Goal: Task Accomplishment & Management: Use online tool/utility

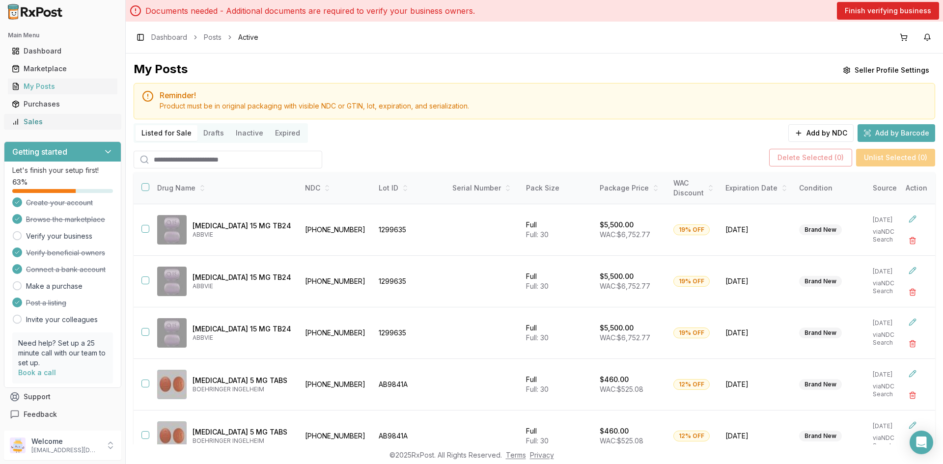
click at [45, 118] on div "Sales" at bounding box center [63, 122] width 102 height 10
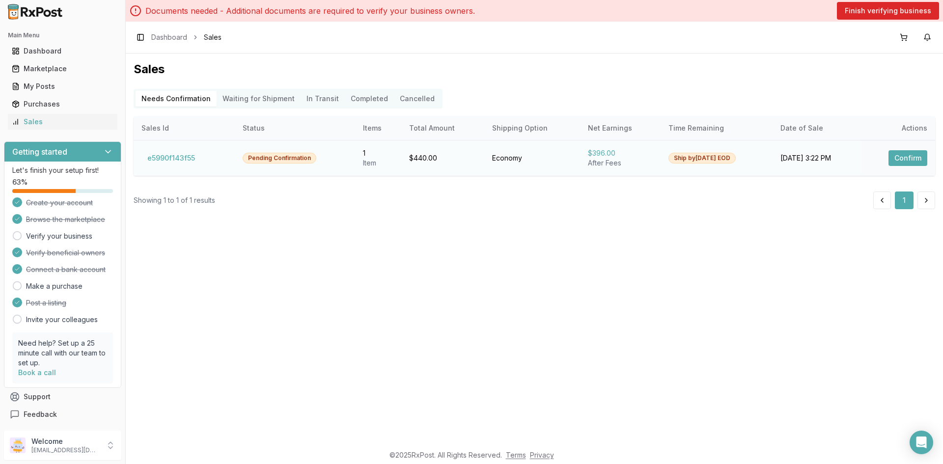
click at [901, 152] on button "Confirm" at bounding box center [907, 158] width 39 height 16
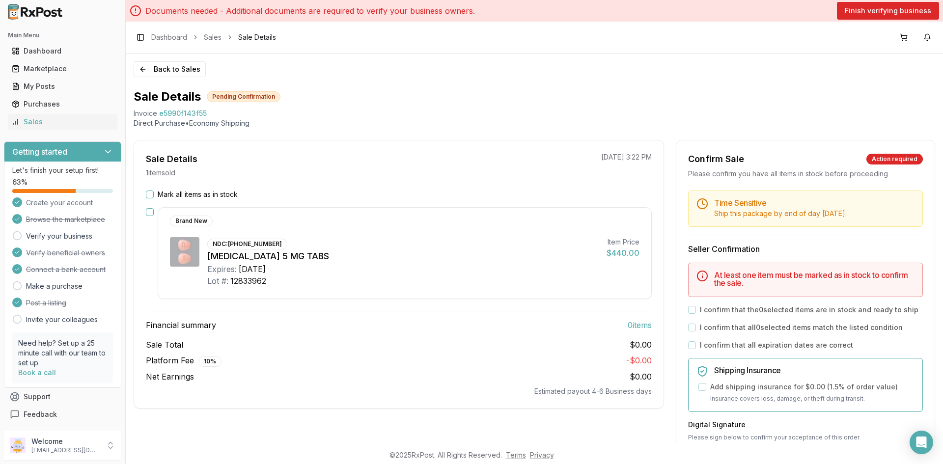
click at [148, 212] on button "button" at bounding box center [150, 212] width 8 height 8
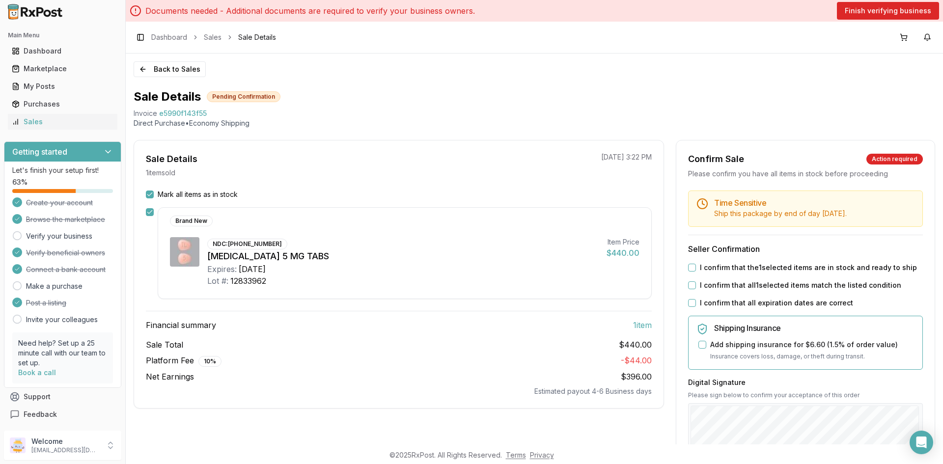
click at [688, 272] on button "I confirm that the 1 selected items are in stock and ready to ship" at bounding box center [692, 268] width 8 height 8
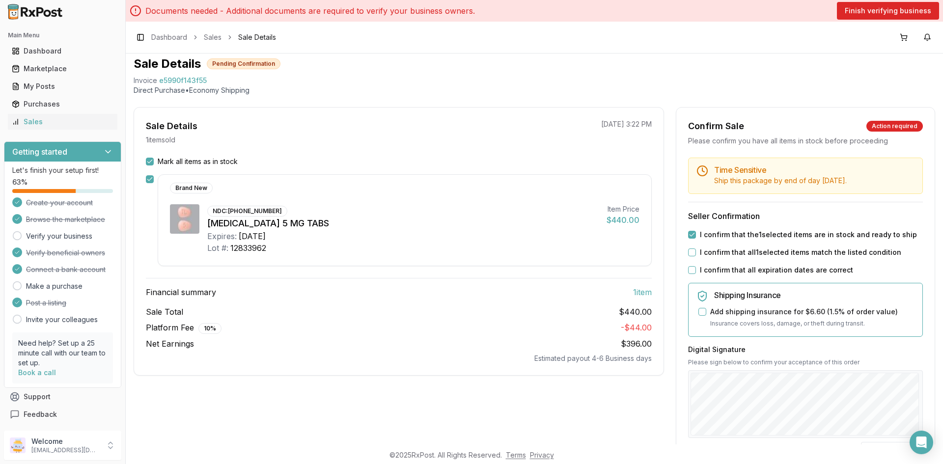
scroll to position [49, 0]
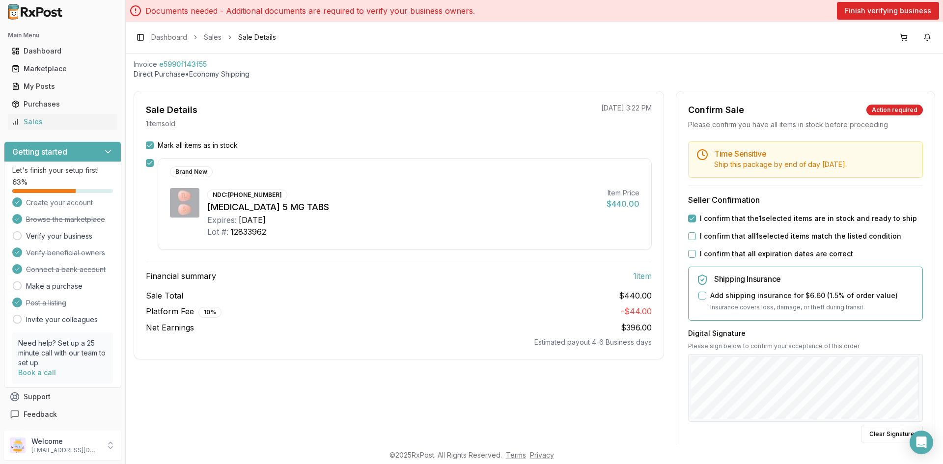
click at [688, 240] on button "I confirm that all 1 selected items match the listed condition" at bounding box center [692, 236] width 8 height 8
click at [689, 258] on button "I confirm that all expiration dates are correct" at bounding box center [692, 254] width 8 height 8
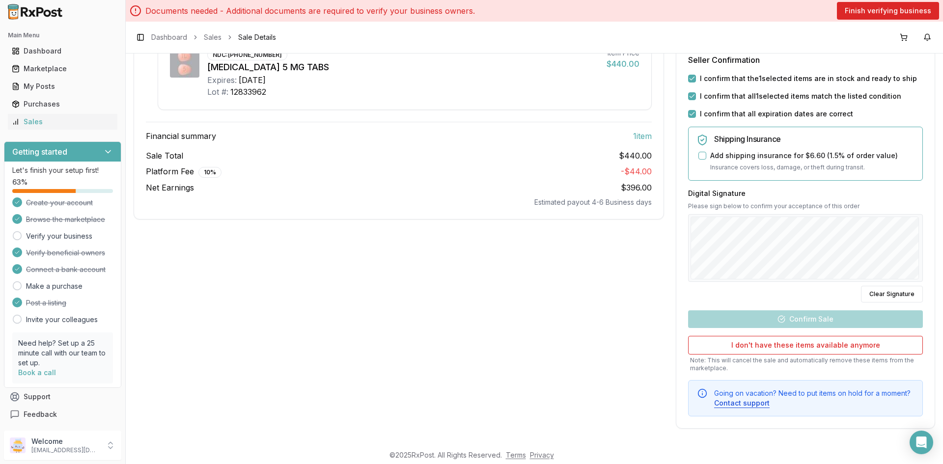
scroll to position [196, 0]
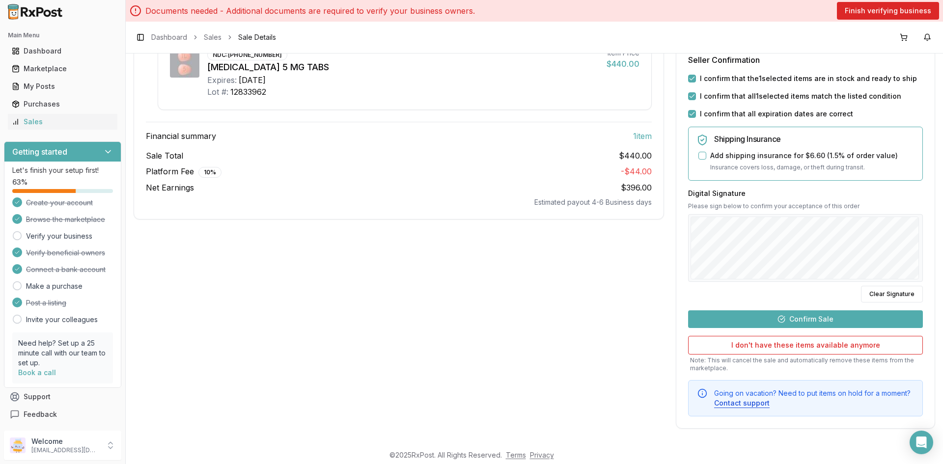
click at [832, 323] on button "Confirm Sale" at bounding box center [805, 319] width 235 height 18
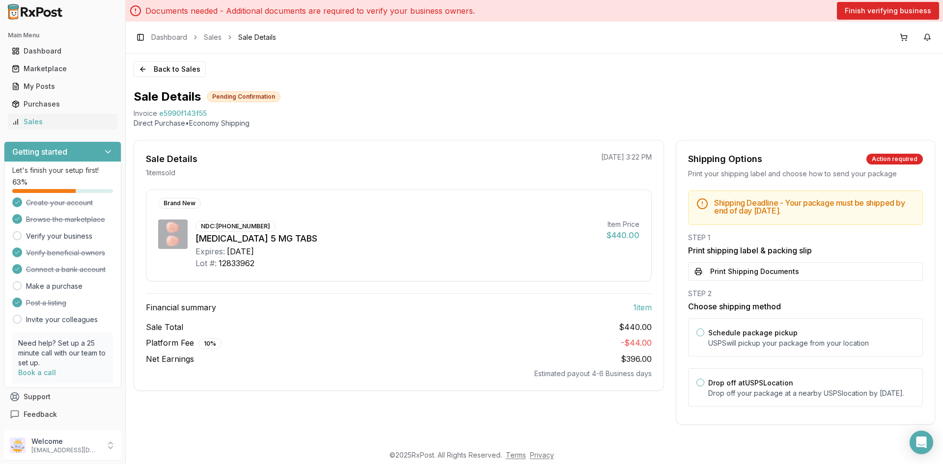
scroll to position [6, 0]
click at [698, 379] on button "Drop off at USPS Location" at bounding box center [700, 383] width 8 height 8
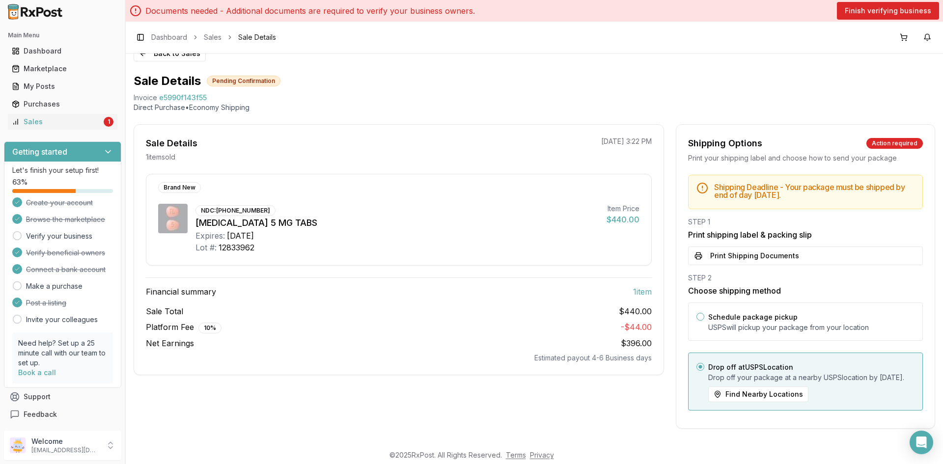
scroll to position [26, 0]
click at [753, 246] on button "Print Shipping Documents" at bounding box center [805, 255] width 235 height 19
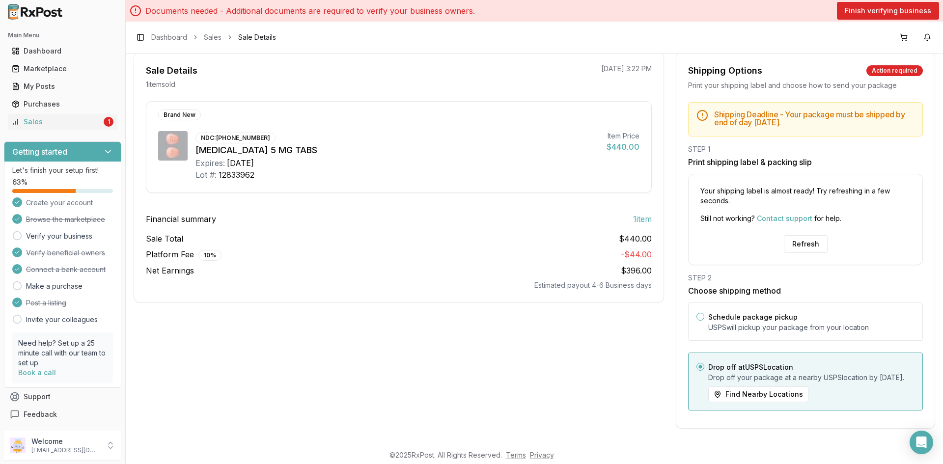
scroll to position [98, 0]
click at [724, 323] on p "USPS will pickup your package from your location" at bounding box center [811, 328] width 206 height 10
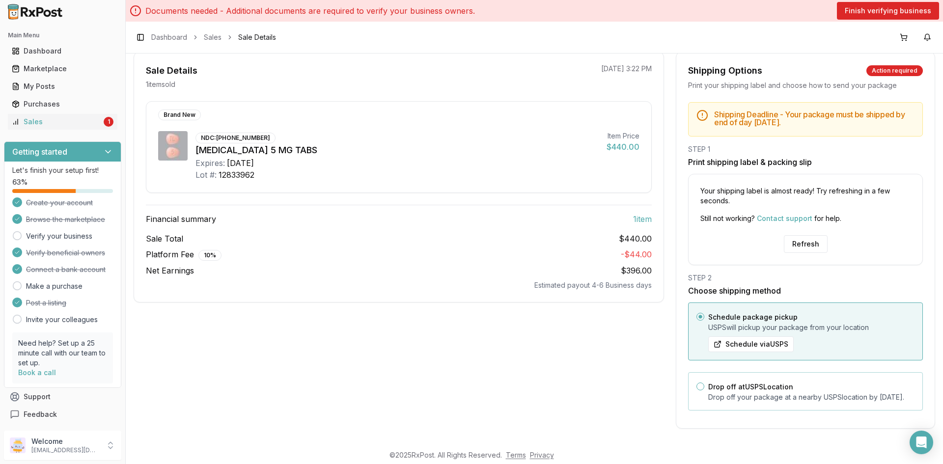
click at [709, 381] on div "Drop off at USPS Location Drop off your package at a nearby USPS location by Se…" at bounding box center [811, 392] width 206 height 22
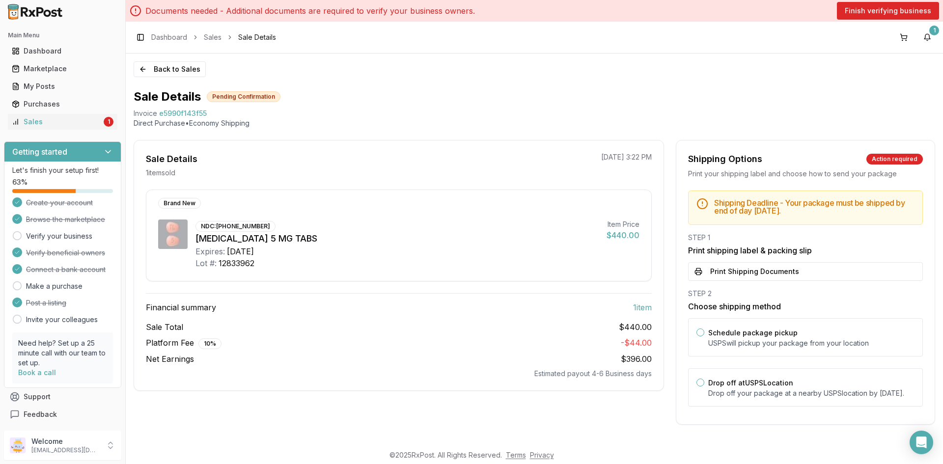
scroll to position [6, 0]
click at [731, 268] on button "Print Shipping Documents" at bounding box center [805, 271] width 235 height 19
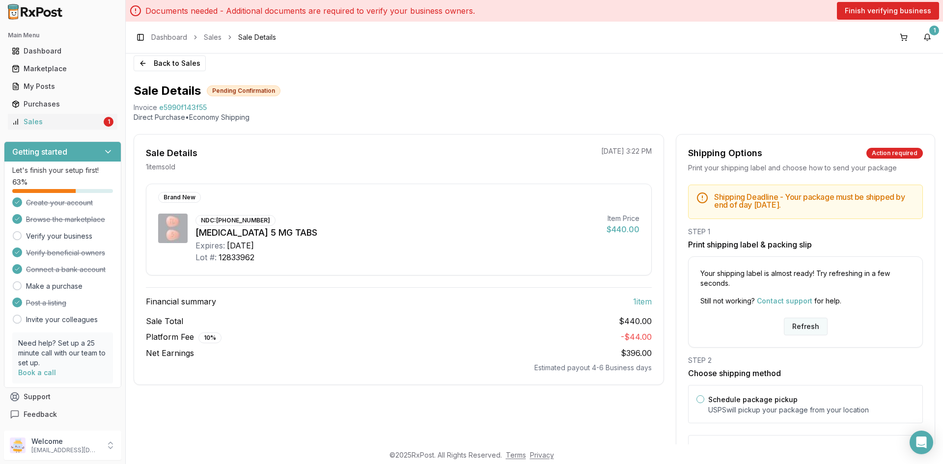
click at [795, 330] on button "Refresh" at bounding box center [806, 327] width 44 height 18
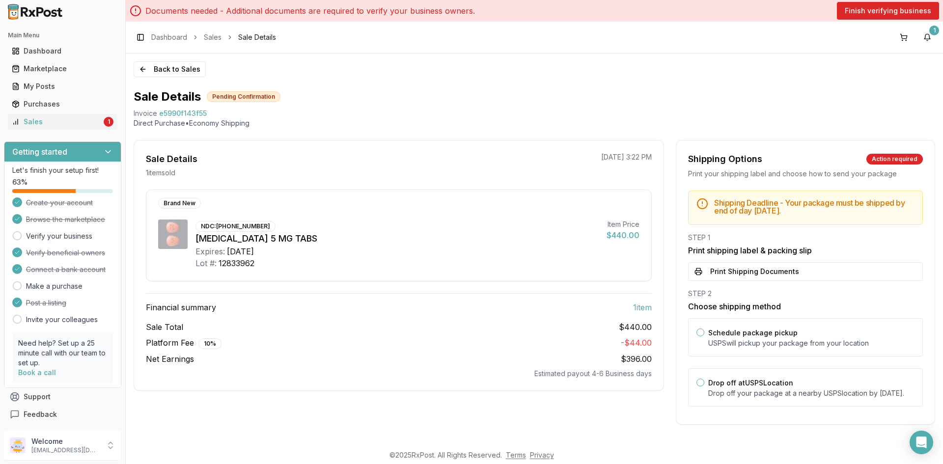
scroll to position [6, 0]
click at [703, 378] on div "Drop off at USPS Location Drop off your package at a nearby USPS location by Se…" at bounding box center [805, 387] width 235 height 38
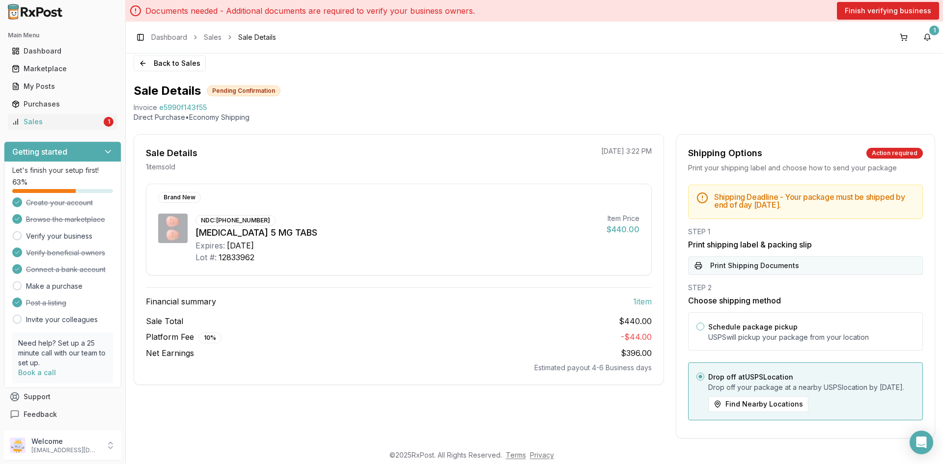
click at [781, 265] on button "Print Shipping Documents" at bounding box center [805, 265] width 235 height 19
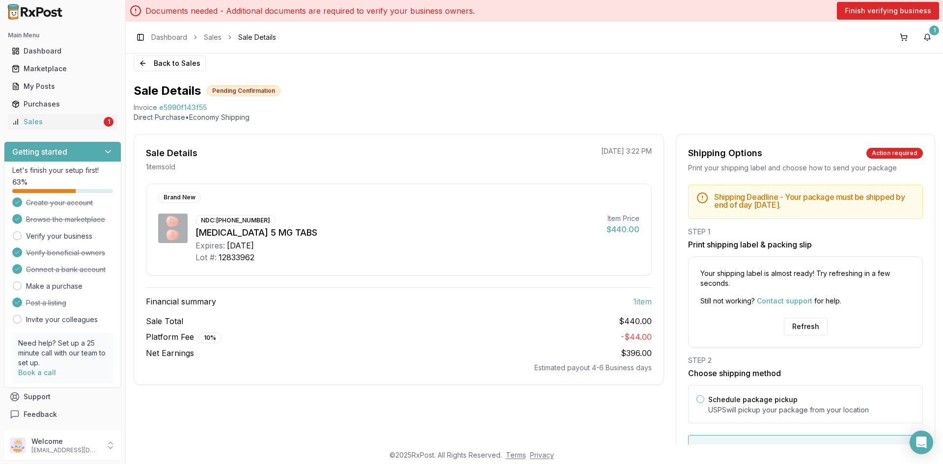
click at [667, 326] on div "Sale Details 1 item sold 09/03/2025 3:22 PM Brand New NDC: 64764-0720-30 Trinte…" at bounding box center [534, 322] width 801 height 377
click at [669, 341] on div "Sale Details 1 item sold 09/03/2025 3:22 PM Brand New NDC: 64764-0720-30 Trinte…" at bounding box center [534, 322] width 801 height 377
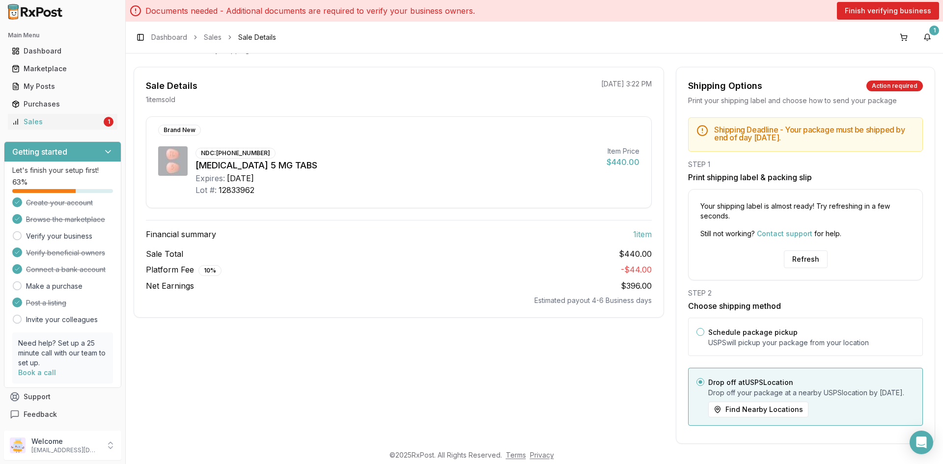
scroll to position [49, 0]
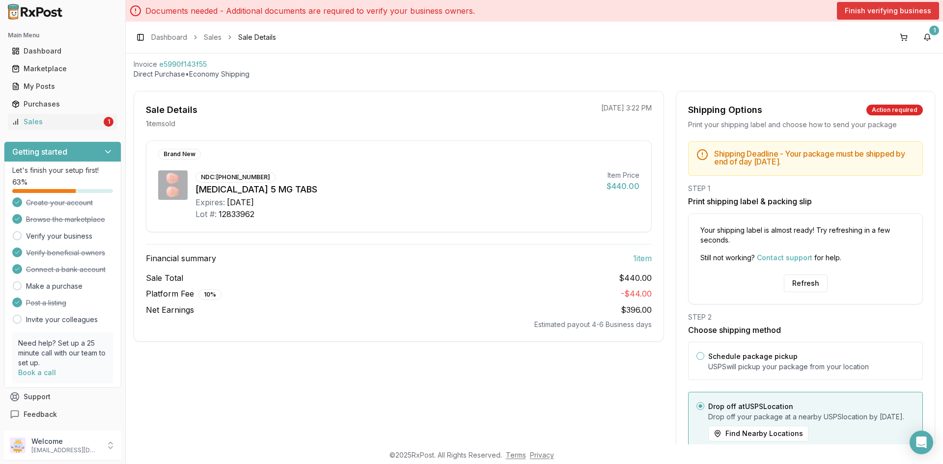
click at [885, 12] on button "Finish verifying business" at bounding box center [888, 11] width 102 height 18
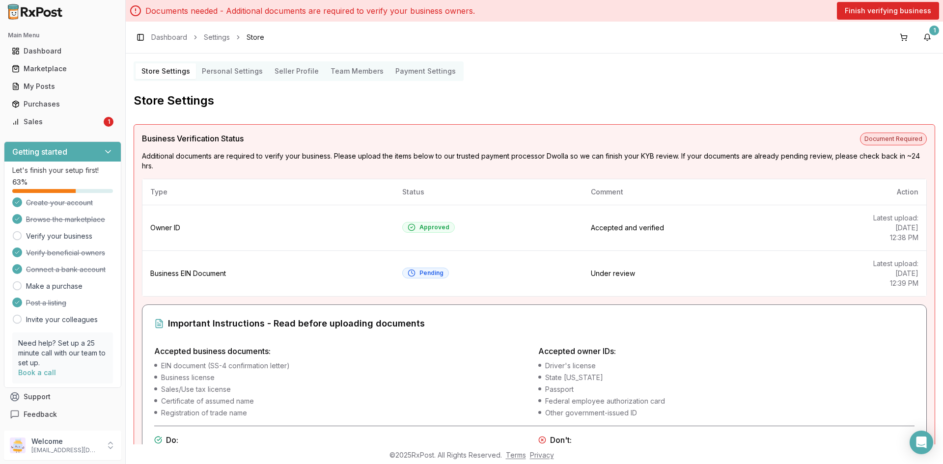
scroll to position [0, 0]
click at [922, 36] on button "1" at bounding box center [927, 37] width 16 height 16
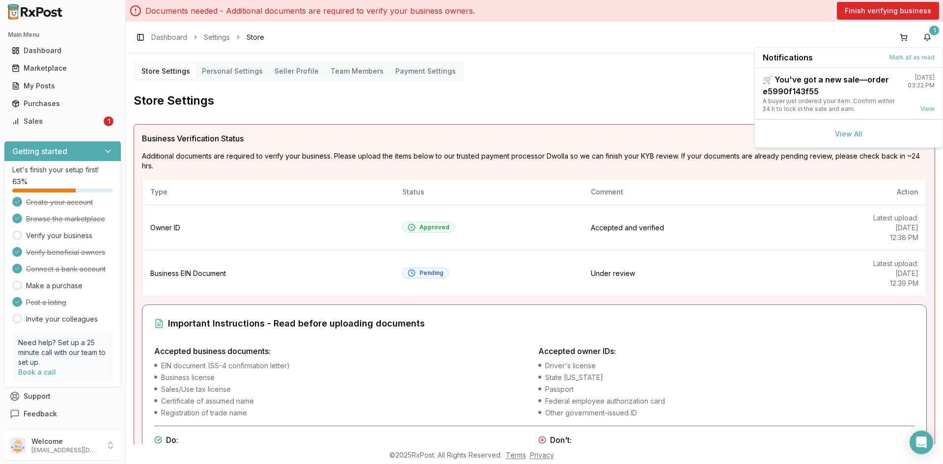
click at [654, 51] on div "Toggle Sidebar Dashboard Settings Store 1" at bounding box center [534, 37] width 817 height 31
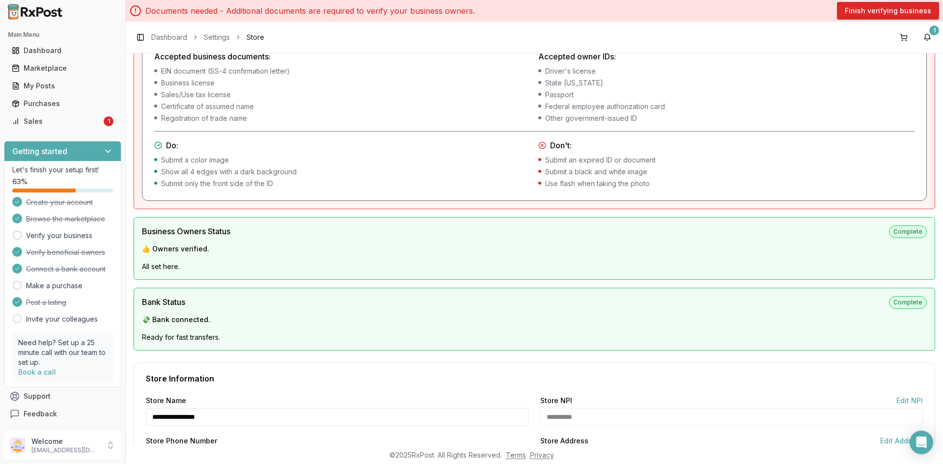
scroll to position [426, 0]
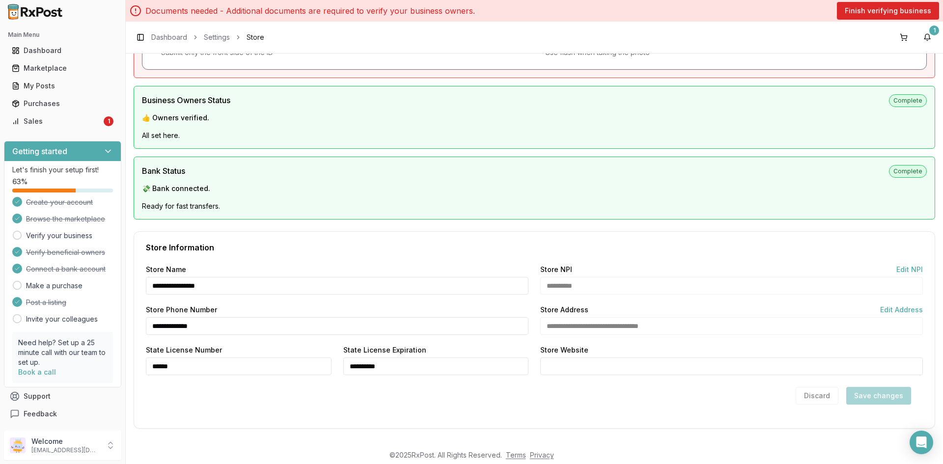
click at [674, 363] on input "Store Website" at bounding box center [731, 366] width 382 height 18
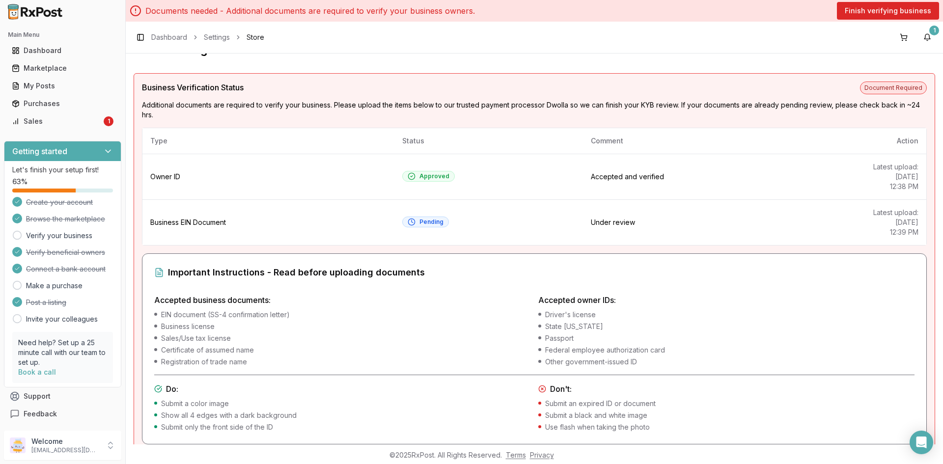
scroll to position [33, 0]
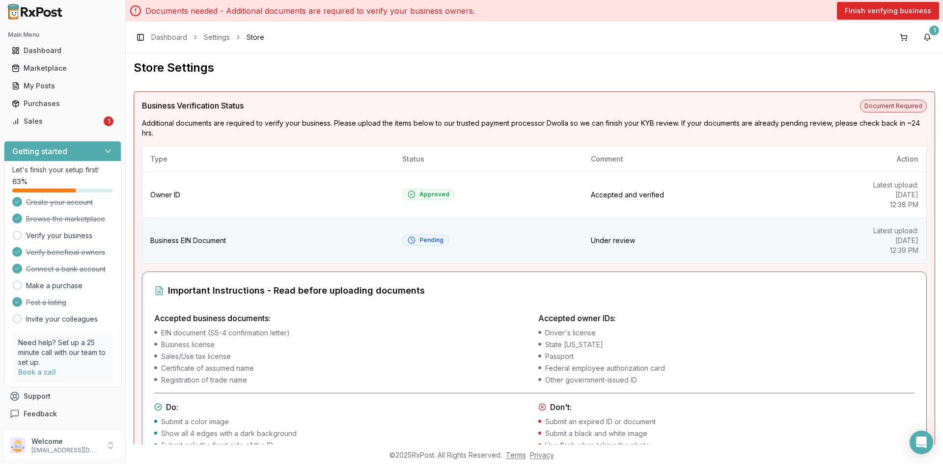
click at [432, 242] on div "Pending" at bounding box center [426, 240] width 36 height 8
click at [166, 239] on td "Business EIN Document" at bounding box center [268, 241] width 252 height 46
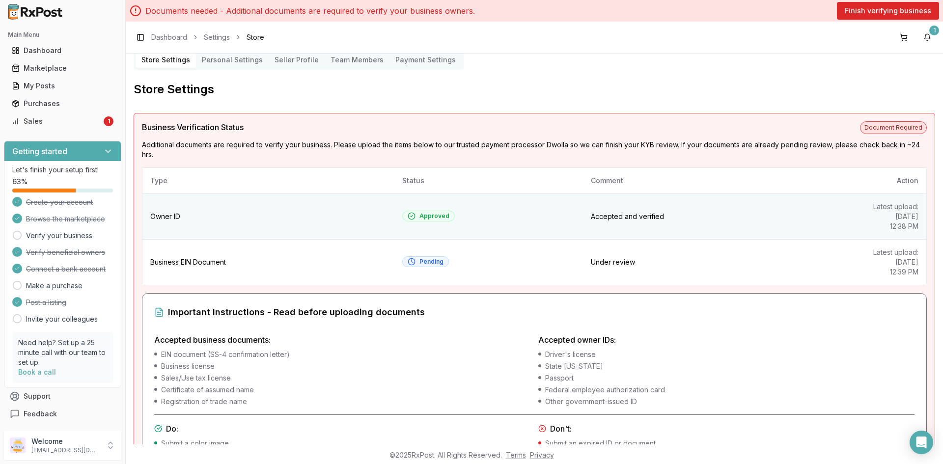
scroll to position [0, 0]
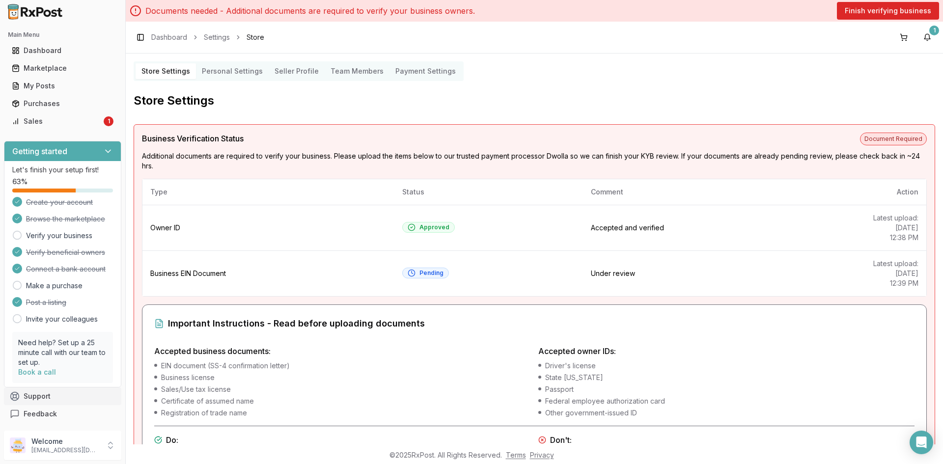
click at [21, 397] on button "Support" at bounding box center [62, 396] width 117 height 18
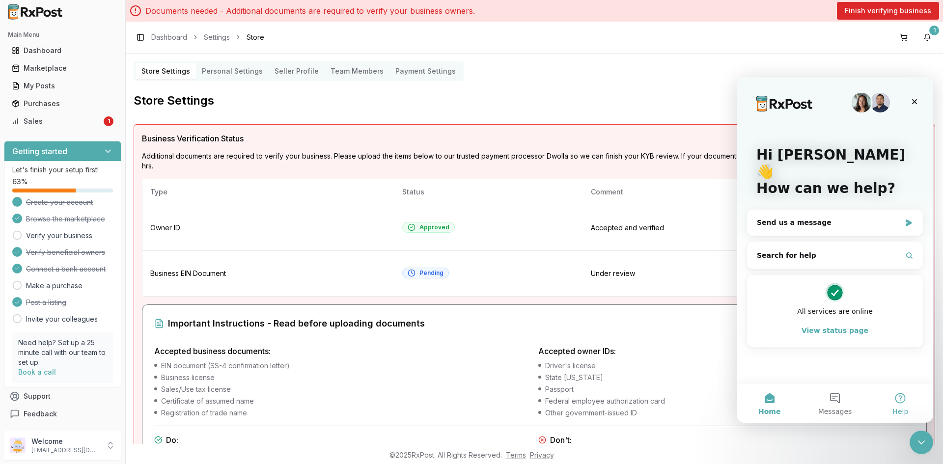
click at [900, 400] on button "Help" at bounding box center [900, 402] width 65 height 39
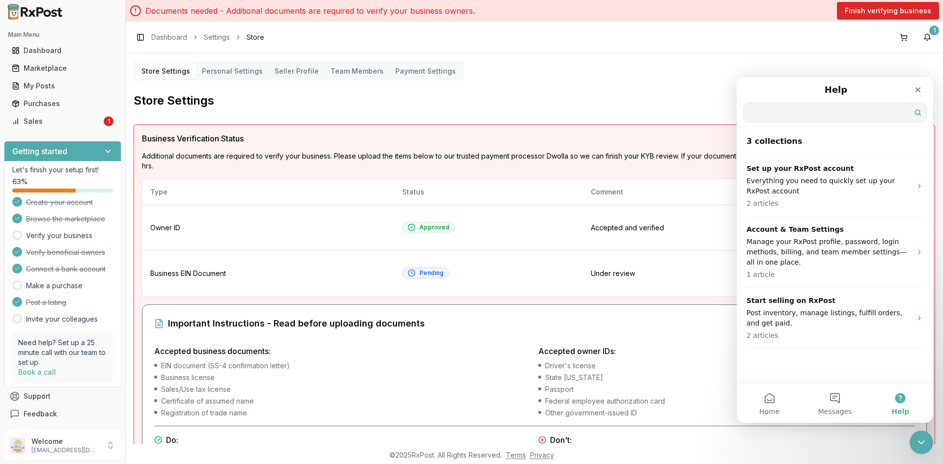
click at [776, 115] on input "Search for help" at bounding box center [834, 112] width 183 height 19
type input "****"
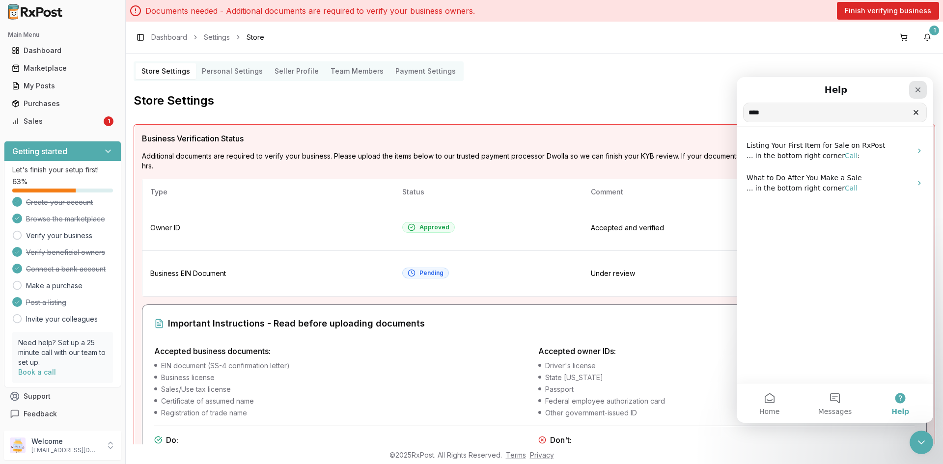
click at [915, 91] on icon "Close" at bounding box center [918, 90] width 8 height 8
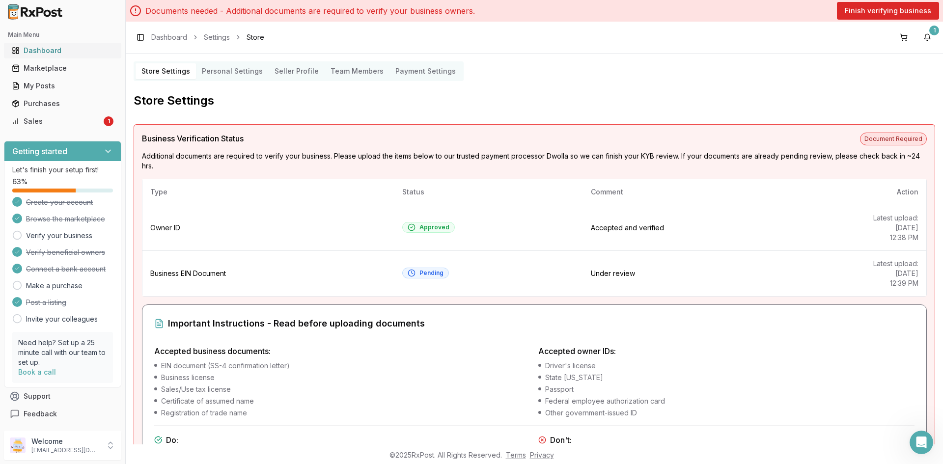
click at [48, 54] on div "Dashboard" at bounding box center [63, 51] width 102 height 10
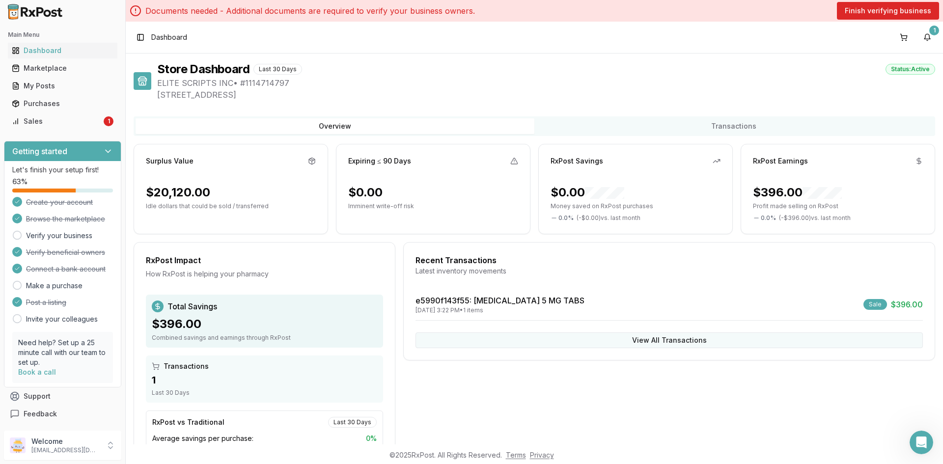
click at [668, 339] on button "View All Transactions" at bounding box center [668, 340] width 507 height 16
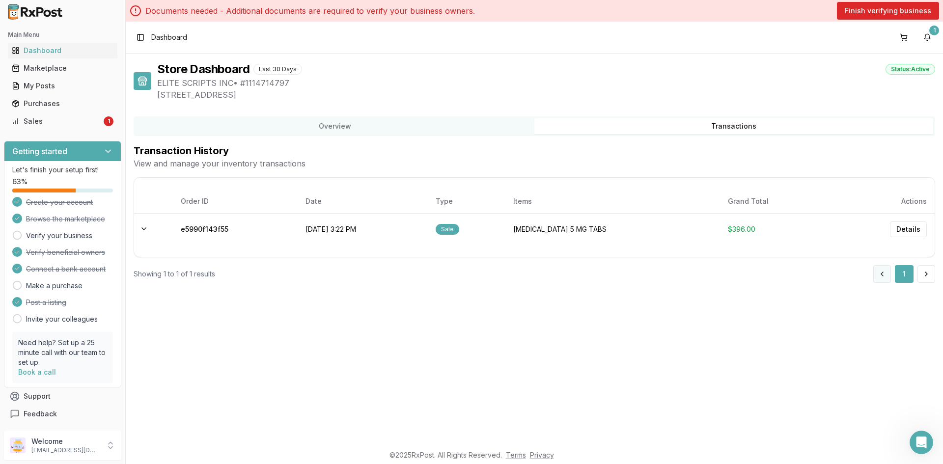
click at [886, 275] on button at bounding box center [882, 274] width 18 height 18
click at [215, 233] on td "e5990f143f55" at bounding box center [235, 229] width 125 height 32
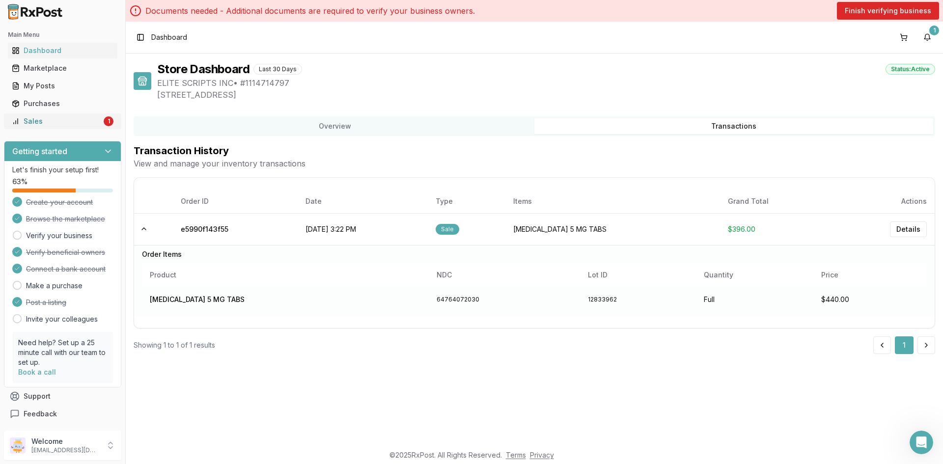
click at [36, 119] on div "Sales" at bounding box center [57, 121] width 90 height 10
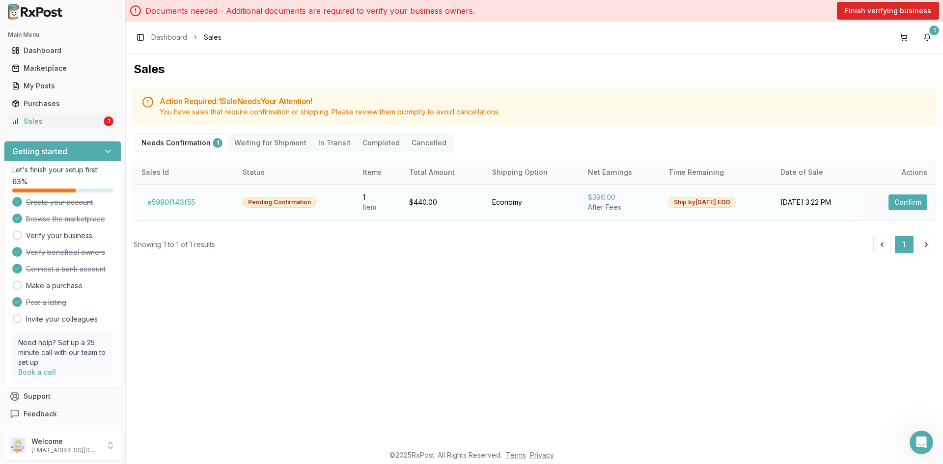
click at [901, 201] on button "Confirm" at bounding box center [907, 202] width 39 height 16
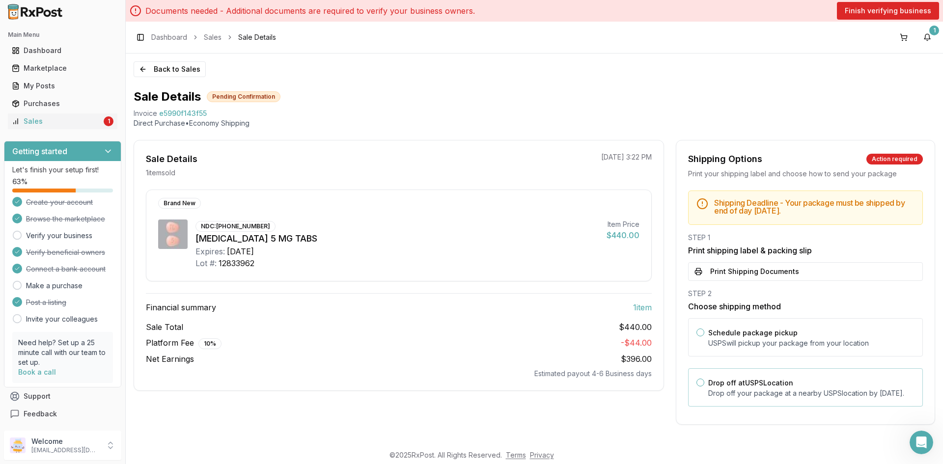
click at [696, 382] on button "Drop off at USPS Location" at bounding box center [700, 383] width 8 height 8
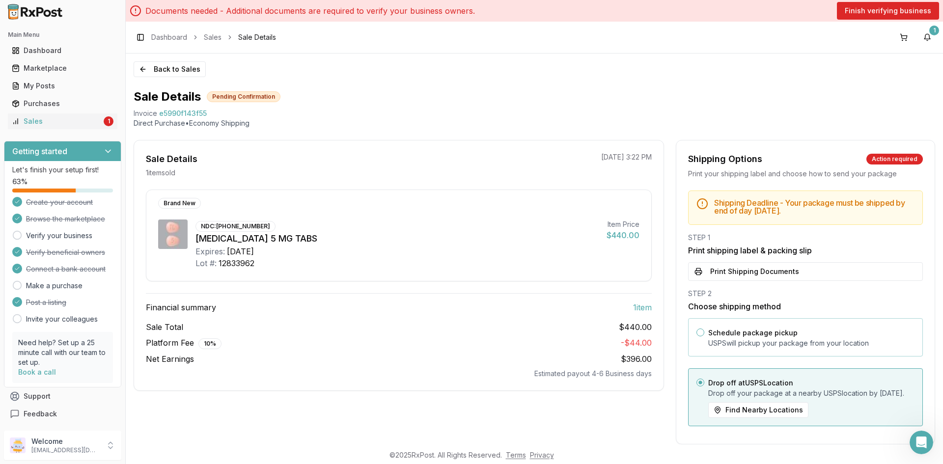
scroll to position [26, 0]
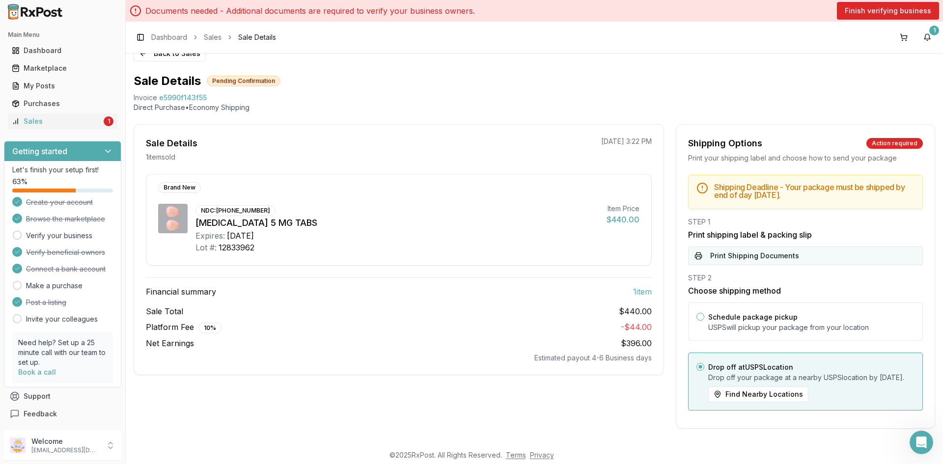
click at [737, 246] on button "Print Shipping Documents" at bounding box center [805, 255] width 235 height 19
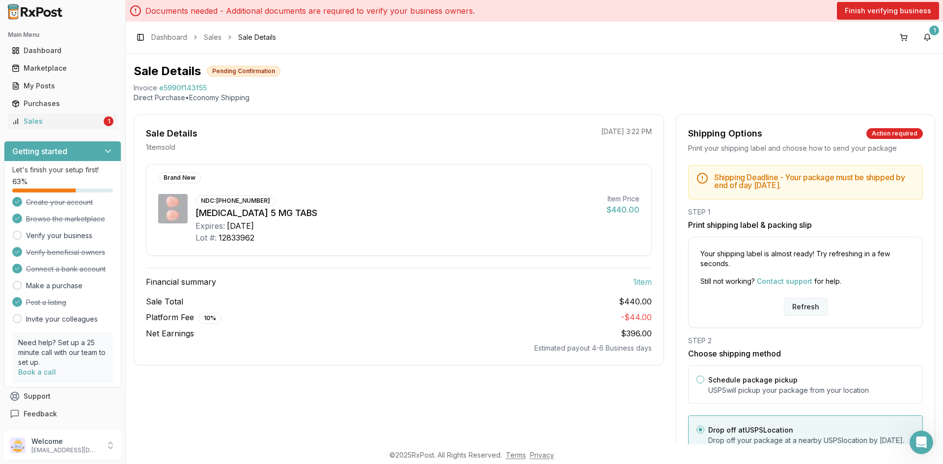
click at [793, 300] on button "Refresh" at bounding box center [806, 307] width 44 height 18
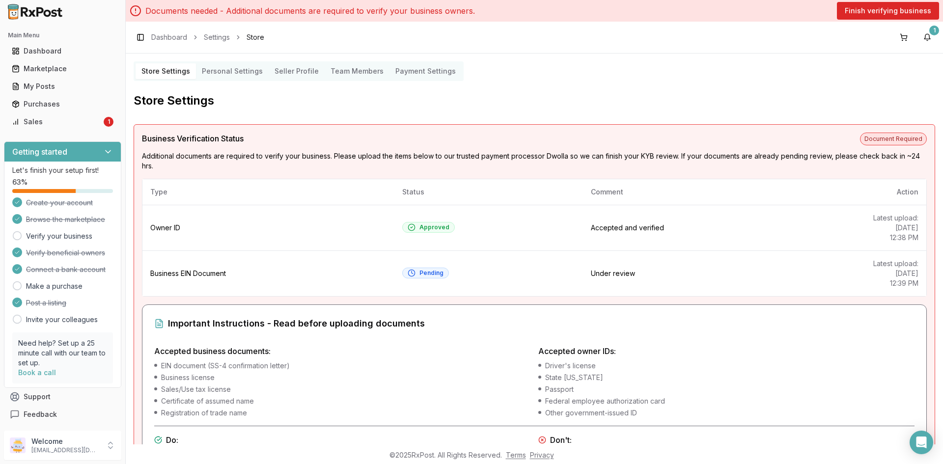
click at [129, 228] on div "Store Settings Personal Settings Seller Profile Team Members Payment Settings S…" at bounding box center [534, 249] width 817 height 391
click at [45, 47] on div "Dashboard" at bounding box center [63, 51] width 102 height 10
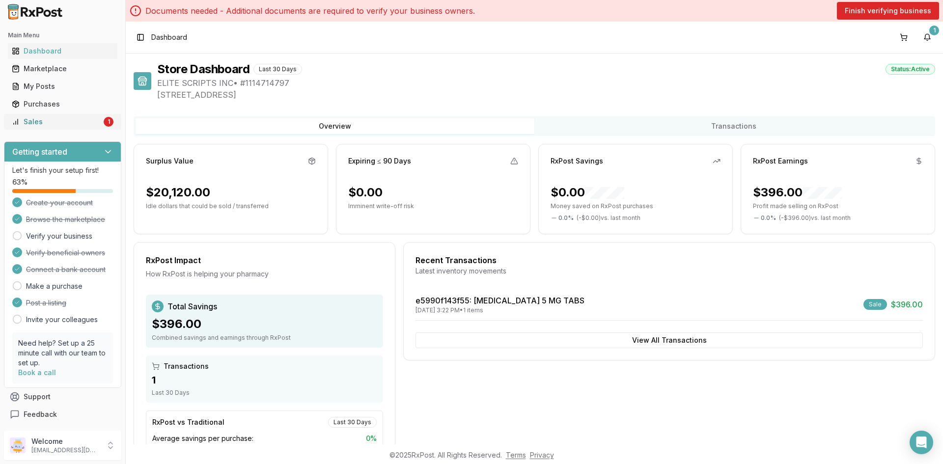
click at [15, 121] on icon at bounding box center [16, 122] width 8 height 8
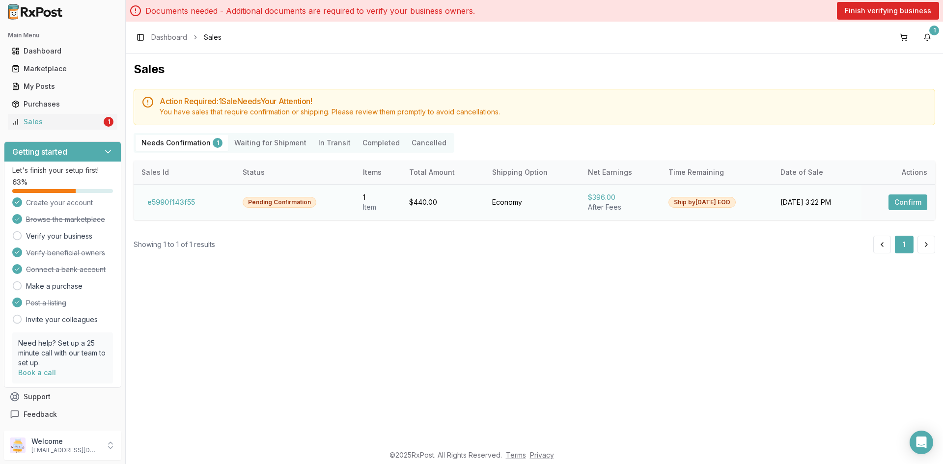
click at [901, 205] on button "Confirm" at bounding box center [907, 202] width 39 height 16
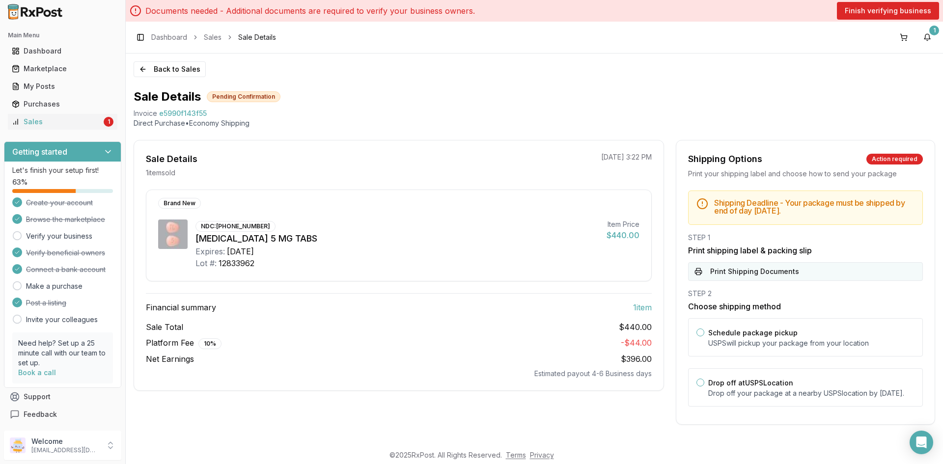
click at [758, 270] on button "Print Shipping Documents" at bounding box center [805, 271] width 235 height 19
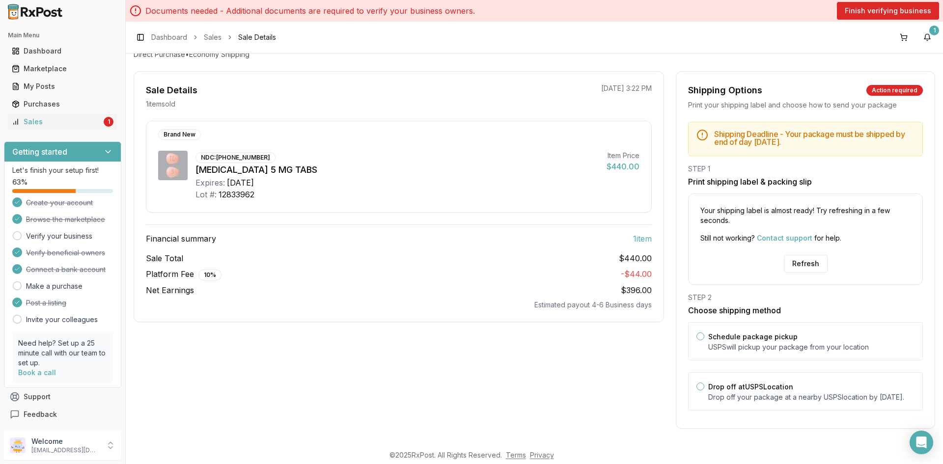
scroll to position [79, 0]
click at [821, 255] on button "Refresh" at bounding box center [806, 264] width 44 height 18
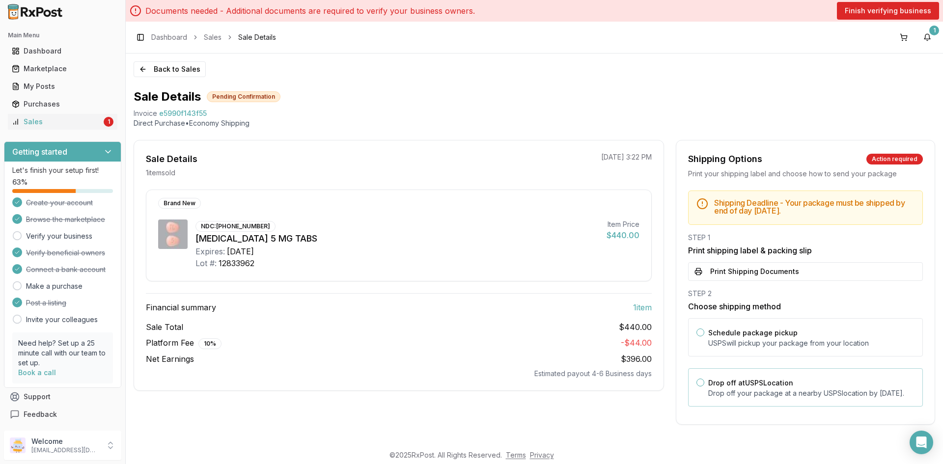
click at [770, 394] on p "Drop off your package at a nearby [GEOGRAPHIC_DATA] location by [DATE] ." at bounding box center [811, 393] width 206 height 10
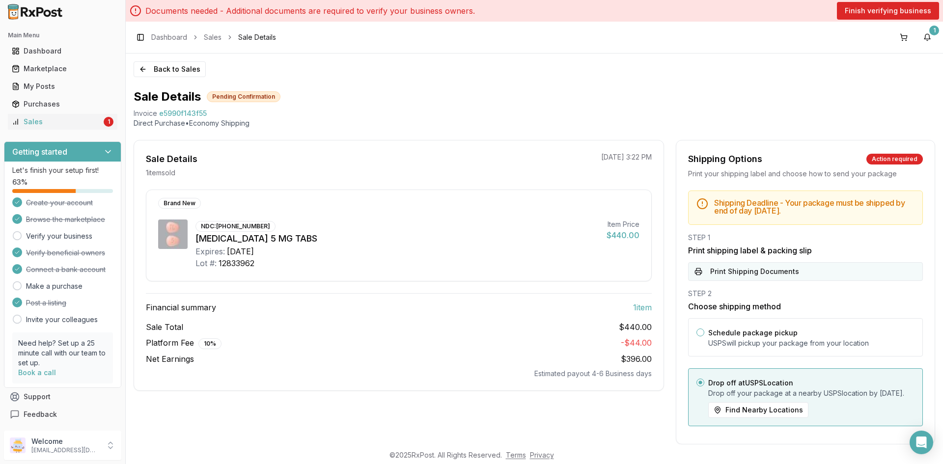
click at [815, 273] on button "Print Shipping Documents" at bounding box center [805, 271] width 235 height 19
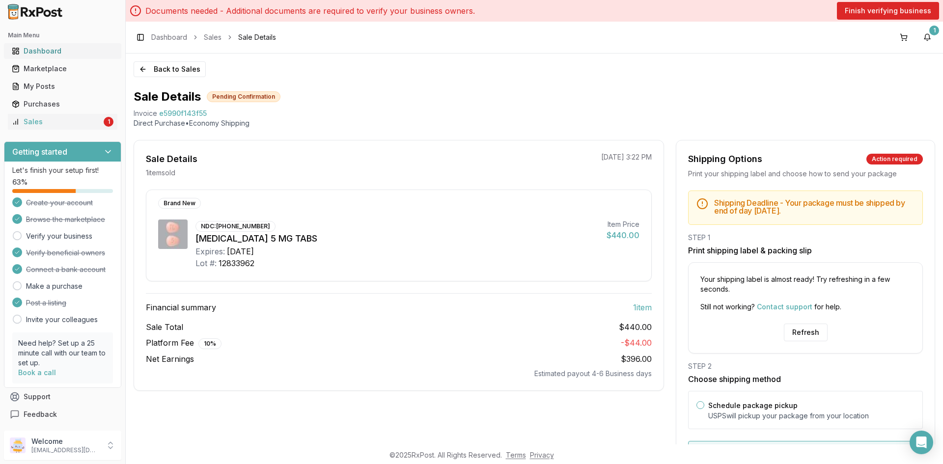
click at [19, 45] on link "Dashboard" at bounding box center [62, 51] width 109 height 18
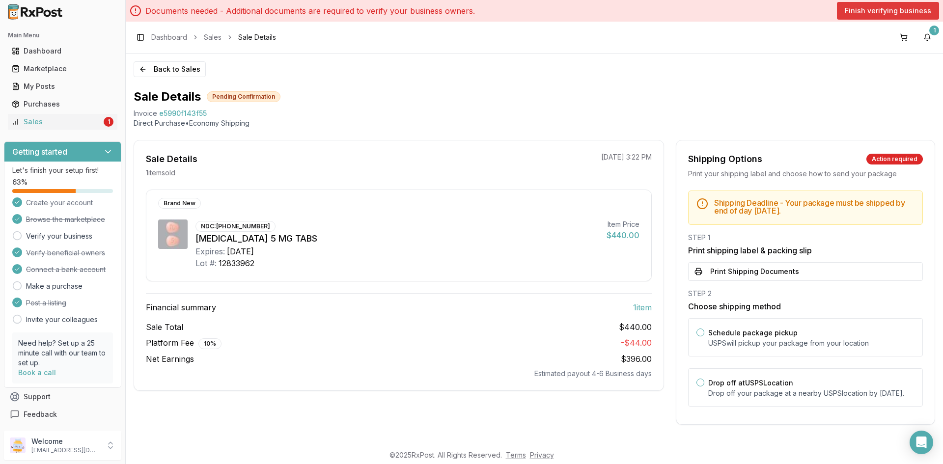
click at [871, 11] on button "Finish verifying business" at bounding box center [888, 11] width 102 height 18
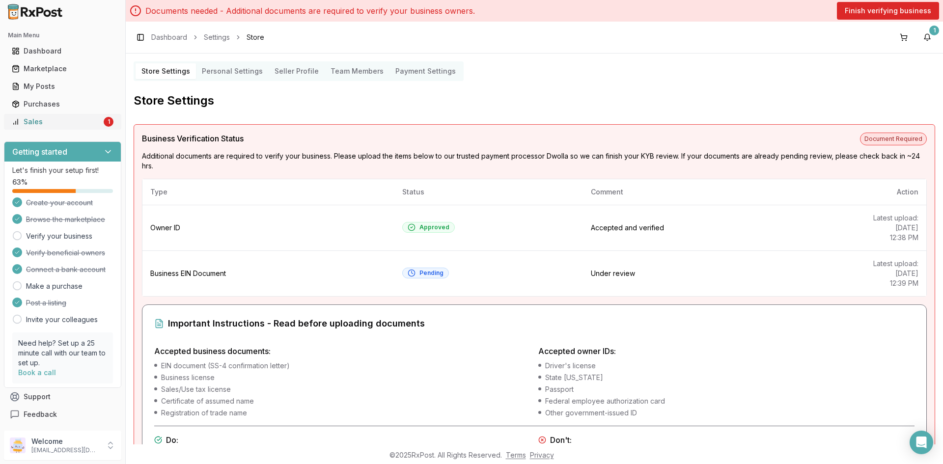
click at [67, 125] on div "Sales" at bounding box center [57, 122] width 90 height 10
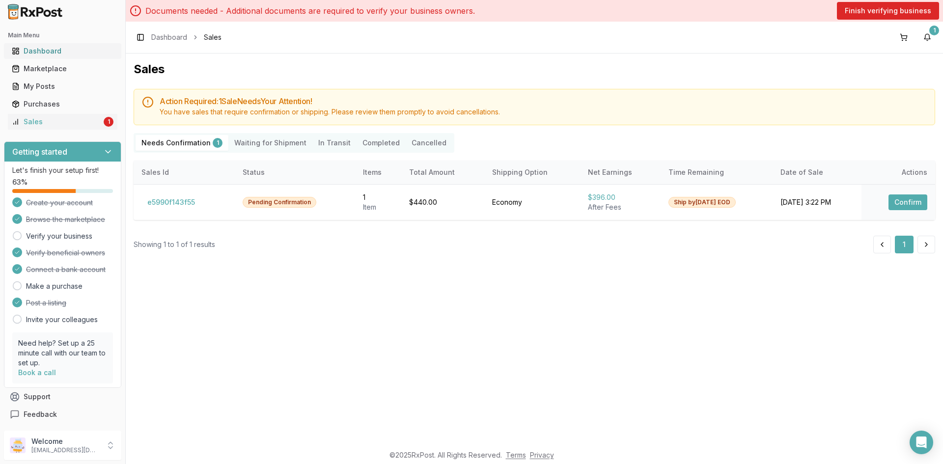
click at [46, 51] on div "Dashboard" at bounding box center [63, 51] width 102 height 10
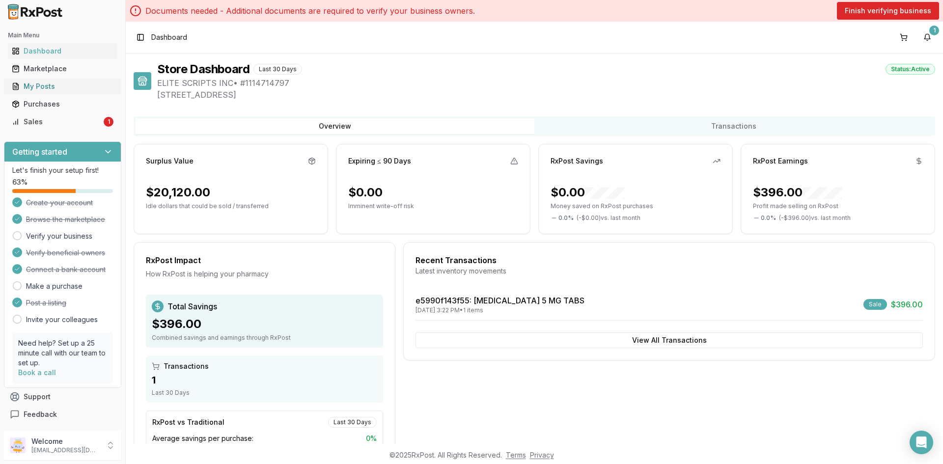
click at [70, 89] on div "My Posts" at bounding box center [63, 87] width 102 height 10
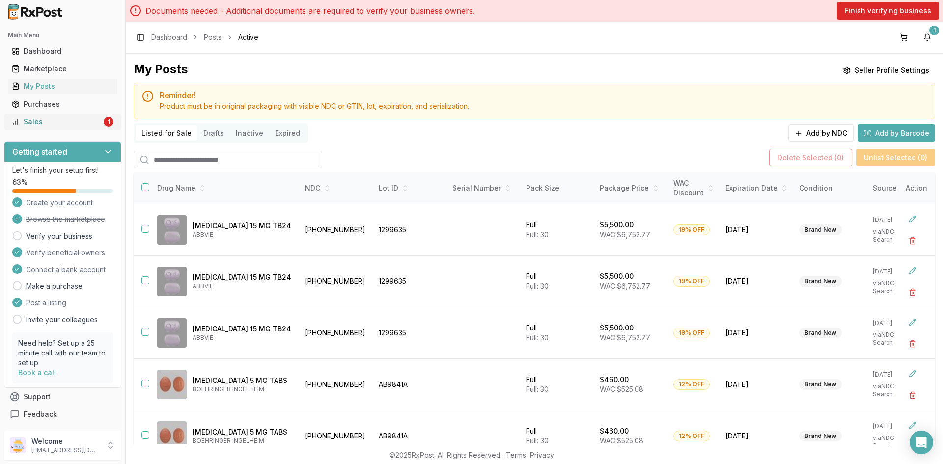
click at [60, 122] on div "Sales" at bounding box center [57, 122] width 90 height 10
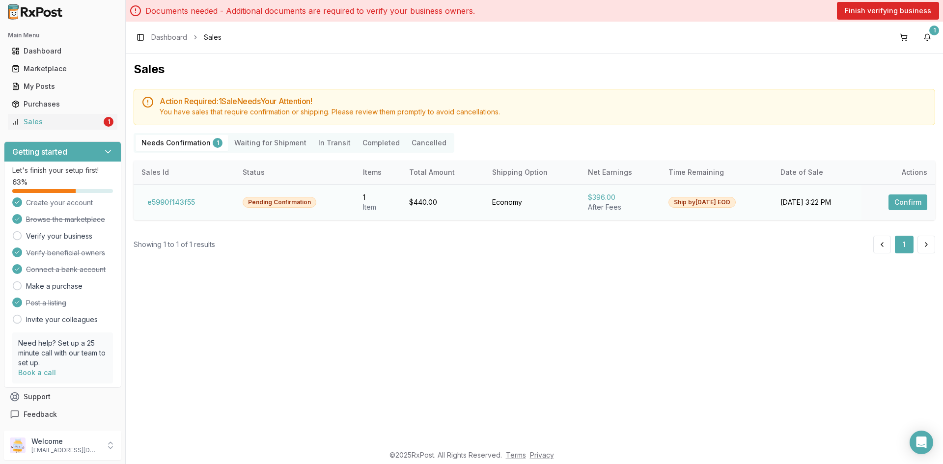
click at [907, 203] on button "Confirm" at bounding box center [907, 202] width 39 height 16
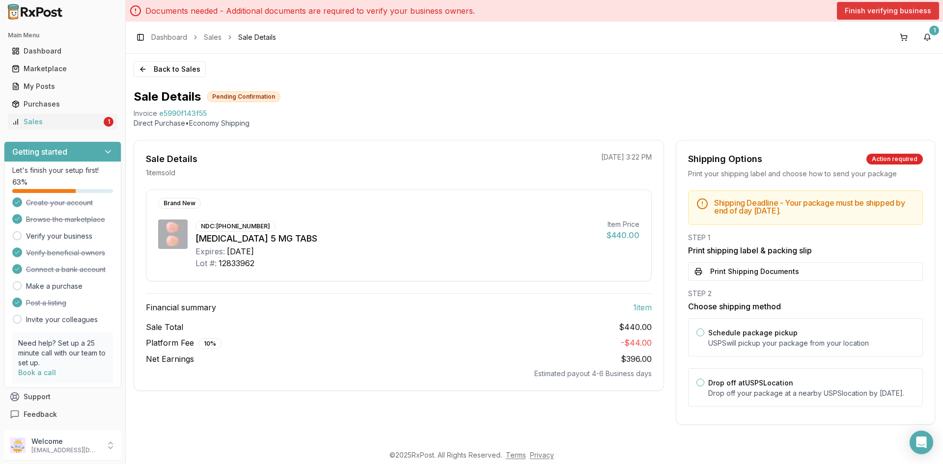
drag, startPoint x: 876, startPoint y: 12, endPoint x: 871, endPoint y: 15, distance: 6.6
click at [876, 12] on button "Finish verifying business" at bounding box center [888, 11] width 102 height 18
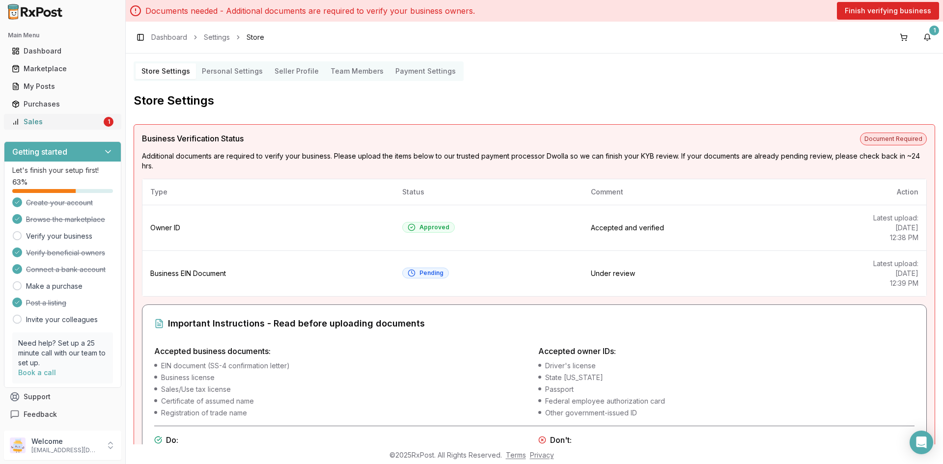
click at [55, 123] on div "Sales" at bounding box center [57, 122] width 90 height 10
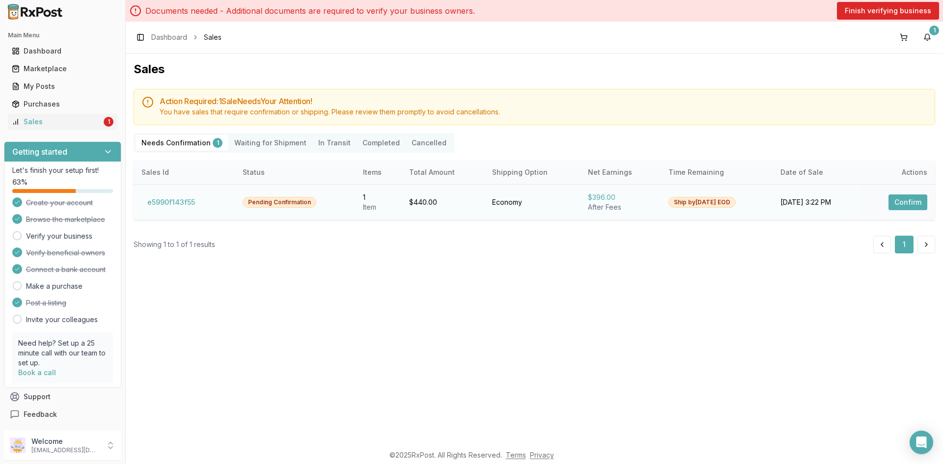
click at [911, 204] on button "Confirm" at bounding box center [907, 202] width 39 height 16
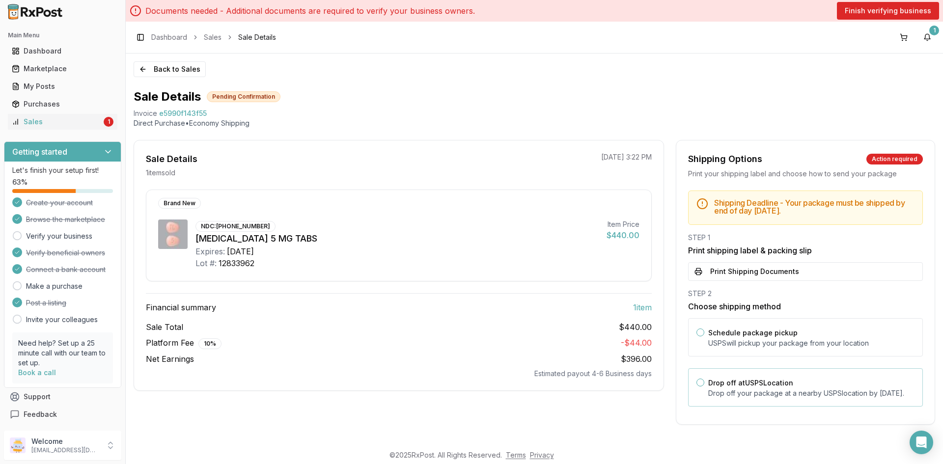
click at [715, 394] on p "Drop off your package at a nearby [GEOGRAPHIC_DATA] location by [DATE] ." at bounding box center [811, 393] width 206 height 10
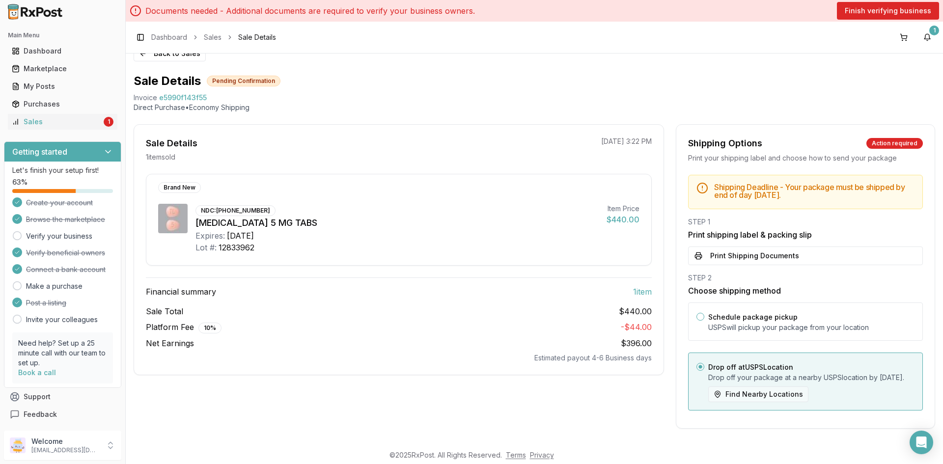
scroll to position [26, 0]
click at [748, 251] on button "Print Shipping Documents" at bounding box center [805, 255] width 235 height 19
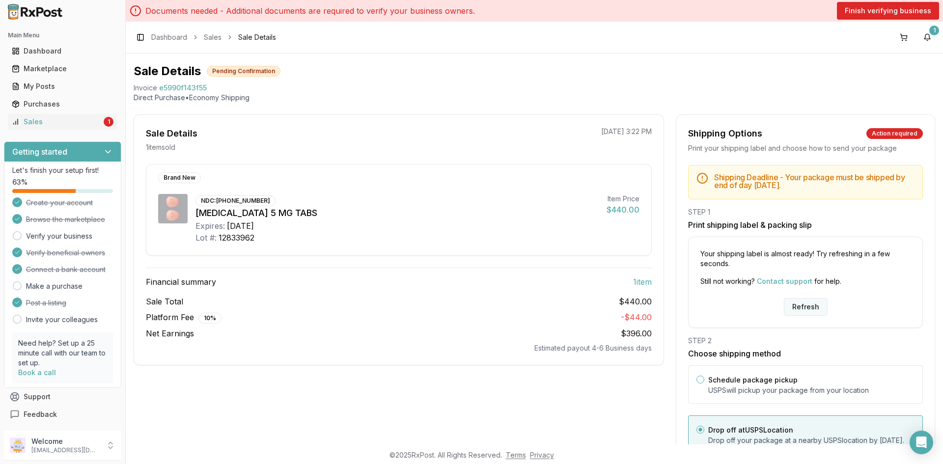
click at [812, 305] on button "Refresh" at bounding box center [806, 307] width 44 height 18
